Goal: Obtain resource: Obtain resource

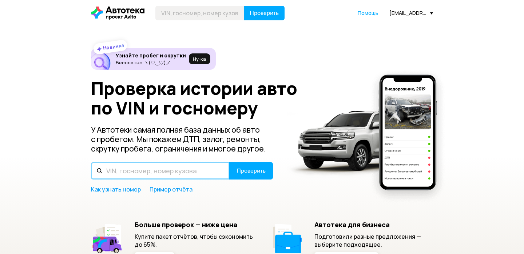
click at [191, 168] on input "text" at bounding box center [160, 170] width 139 height 17
paste input "[US_VEHICLE_IDENTIFICATION_NUMBER]"
type input "[US_VEHICLE_IDENTIFICATION_NUMBER]"
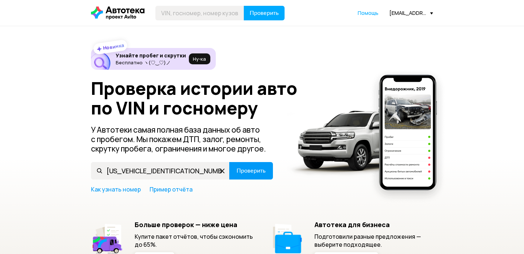
click at [248, 171] on span "Проверить" at bounding box center [250, 171] width 29 height 6
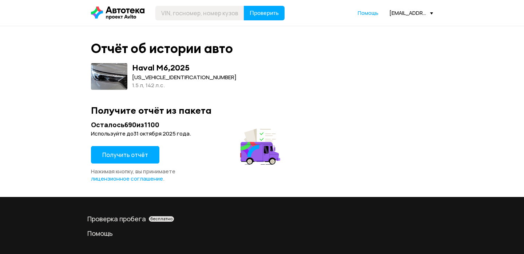
click at [143, 159] on button "Получить отчёт" at bounding box center [125, 154] width 68 height 17
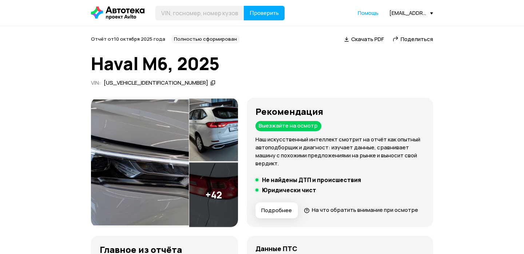
click at [210, 85] on icon at bounding box center [212, 82] width 5 height 7
click at [374, 40] on span "Скачать PDF" at bounding box center [367, 39] width 33 height 8
